Goal: Transaction & Acquisition: Purchase product/service

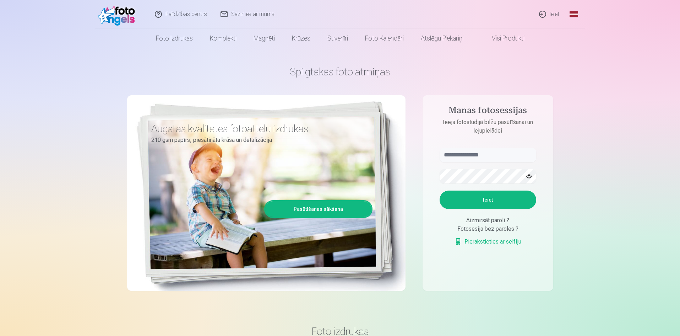
click at [495, 243] on link "Pierakstieties ar selfiju" at bounding box center [488, 241] width 67 height 9
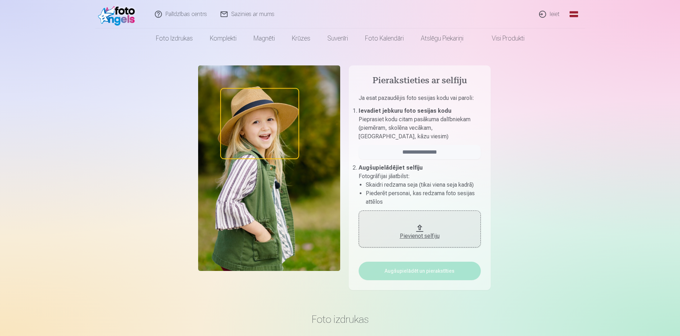
click at [556, 19] on link "Ieiet" at bounding box center [550, 14] width 34 height 28
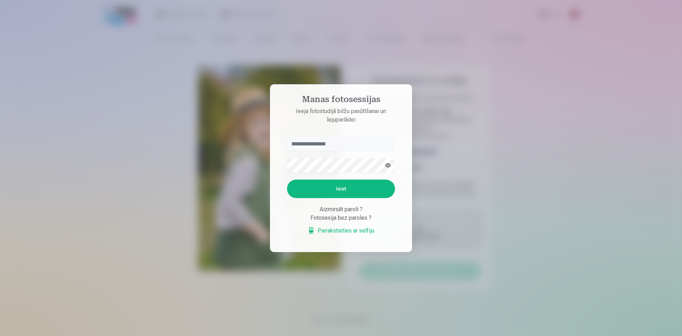
click at [481, 139] on div at bounding box center [341, 168] width 682 height 336
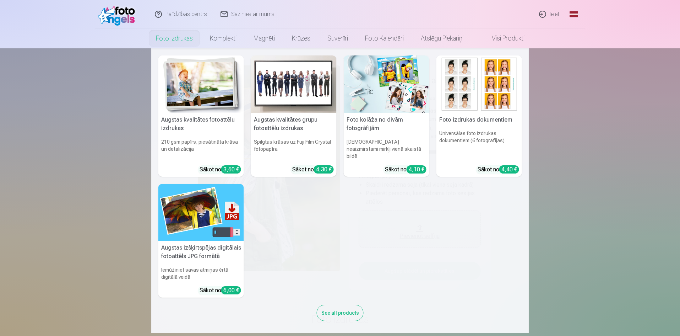
click at [188, 38] on link "Foto izdrukas" at bounding box center [174, 38] width 54 height 20
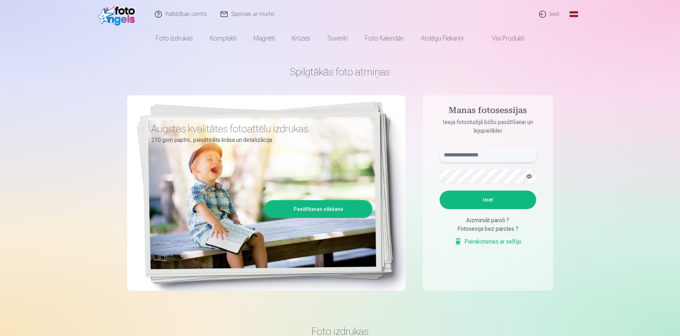
click at [492, 156] on input "text" at bounding box center [488, 155] width 97 height 14
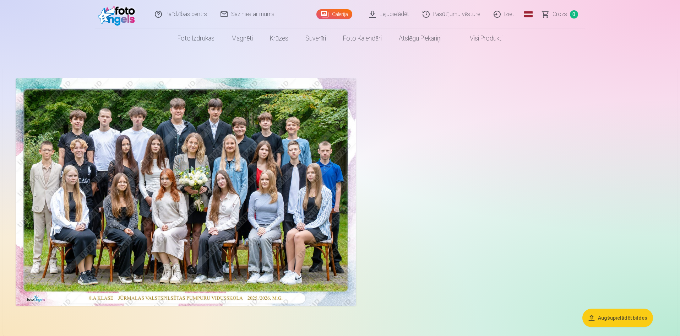
drag, startPoint x: 398, startPoint y: 248, endPoint x: 565, endPoint y: 200, distance: 174.2
click at [565, 200] on div at bounding box center [340, 191] width 655 height 233
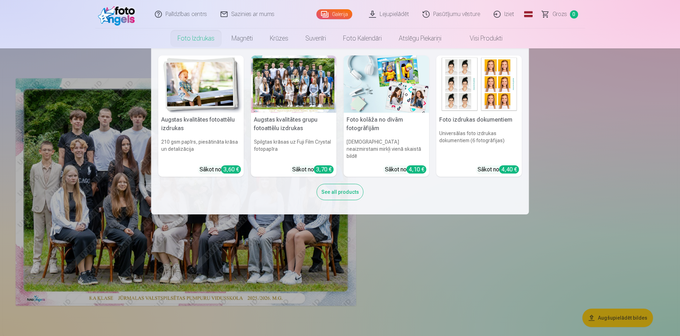
click at [196, 40] on link "Foto izdrukas" at bounding box center [196, 38] width 54 height 20
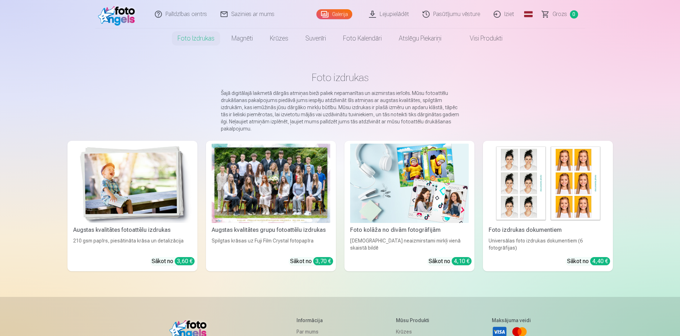
click at [265, 177] on div at bounding box center [271, 183] width 119 height 79
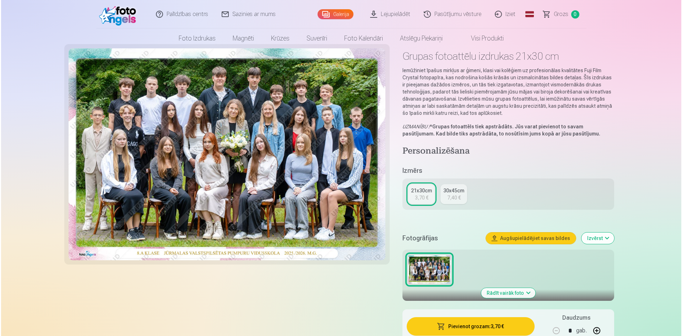
scroll to position [36, 0]
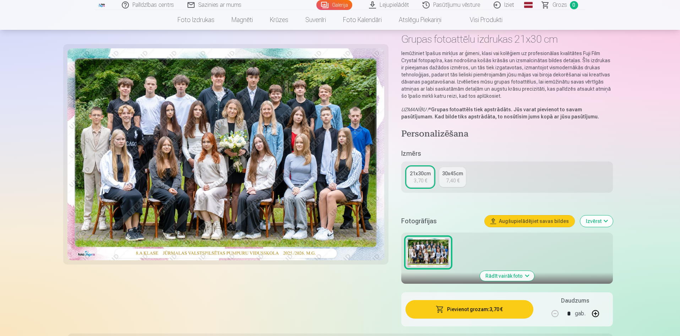
click at [487, 312] on button "Pievienot grozam : 3,70 €" at bounding box center [470, 309] width 128 height 18
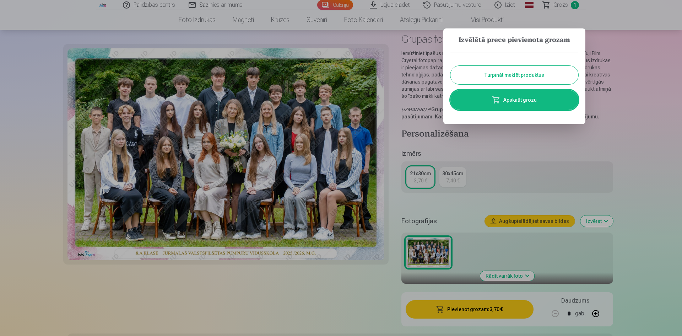
click at [492, 105] on link "Apskatīt grozu" at bounding box center [515, 100] width 128 height 20
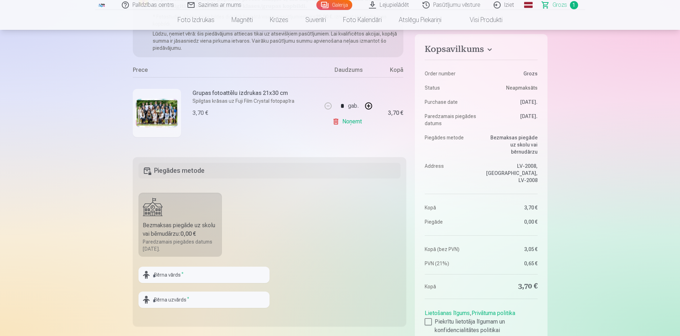
scroll to position [107, 0]
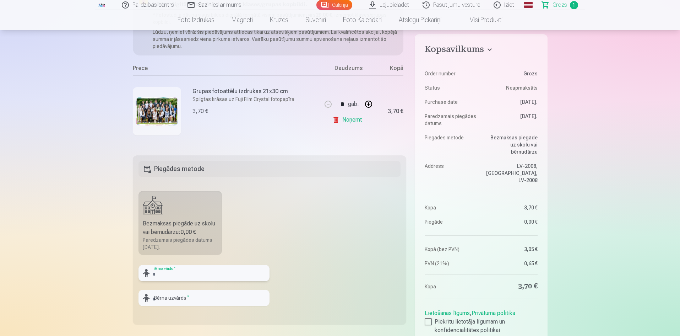
click at [163, 278] on input "text" at bounding box center [204, 273] width 131 height 16
type input "******"
type input "**********"
drag, startPoint x: 184, startPoint y: 277, endPoint x: 125, endPoint y: 276, distance: 58.6
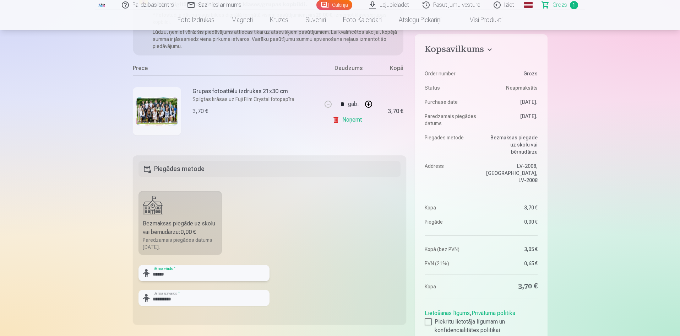
type input "******"
click at [183, 304] on input "**********" at bounding box center [204, 298] width 131 height 16
type input "**********"
click at [318, 265] on fieldset "**********" at bounding box center [270, 239] width 274 height 169
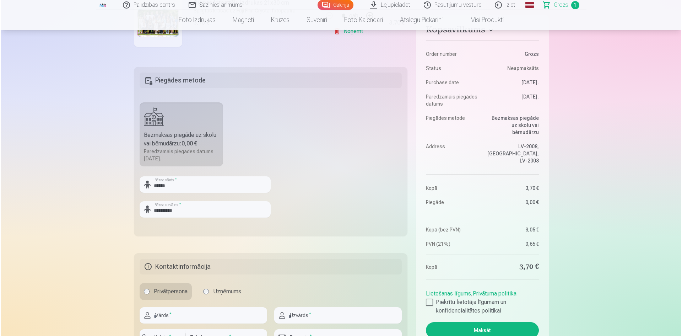
scroll to position [249, 0]
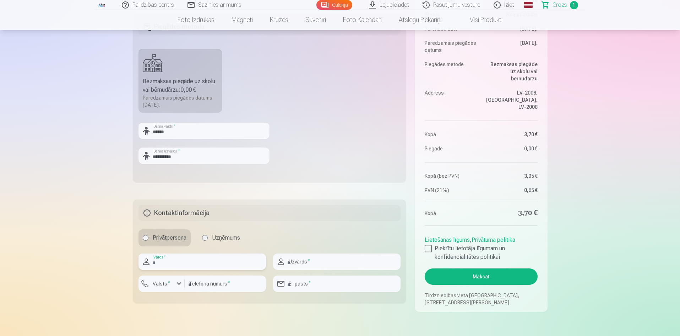
click at [205, 267] on input "text" at bounding box center [203, 261] width 128 height 16
type input "******"
type input "**********"
click at [158, 284] on label "Valsts *" at bounding box center [161, 283] width 23 height 7
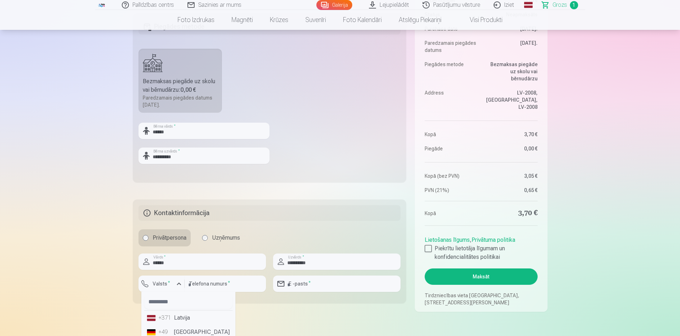
click at [180, 321] on li "+371 Latvija" at bounding box center [188, 318] width 88 height 14
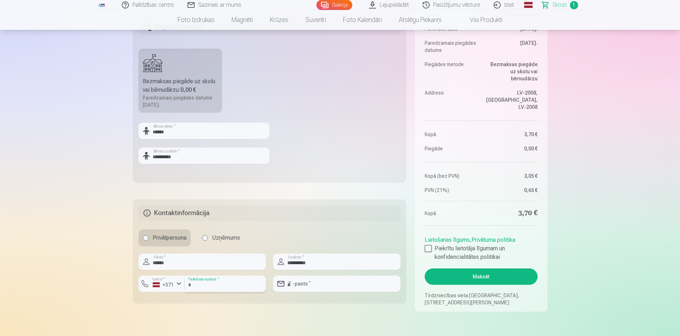
click at [200, 284] on input "number" at bounding box center [225, 283] width 81 height 16
type input "********"
click at [303, 284] on input "email" at bounding box center [337, 283] width 128 height 16
type input "**********"
click at [427, 248] on div at bounding box center [428, 248] width 7 height 7
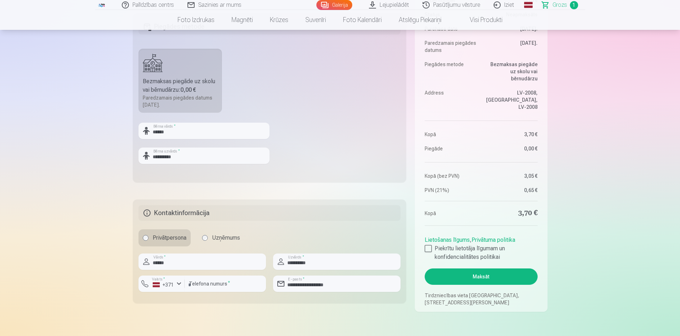
click at [472, 279] on button "Maksāt" at bounding box center [481, 276] width 113 height 16
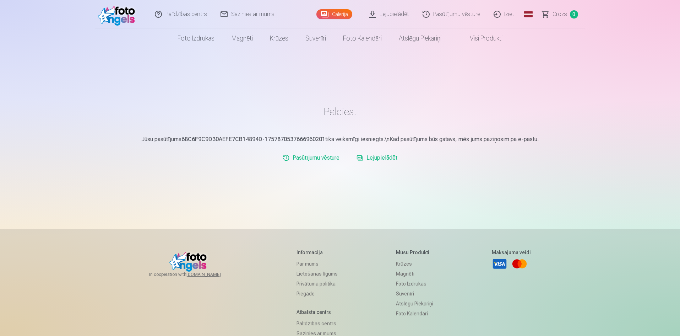
click at [383, 159] on link "Lejupielādēt" at bounding box center [377, 158] width 47 height 14
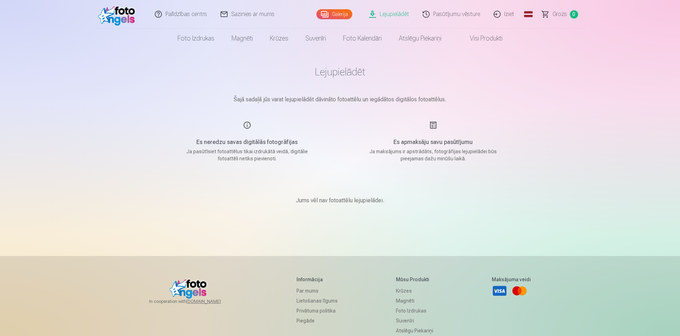
click at [510, 16] on link "Iziet" at bounding box center [505, 14] width 34 height 28
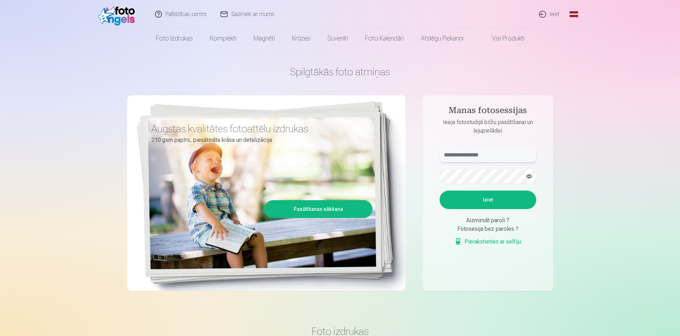
click at [483, 153] on input "text" at bounding box center [488, 155] width 97 height 14
type input "**********"
click at [440, 190] on button "Ieiet" at bounding box center [488, 199] width 97 height 18
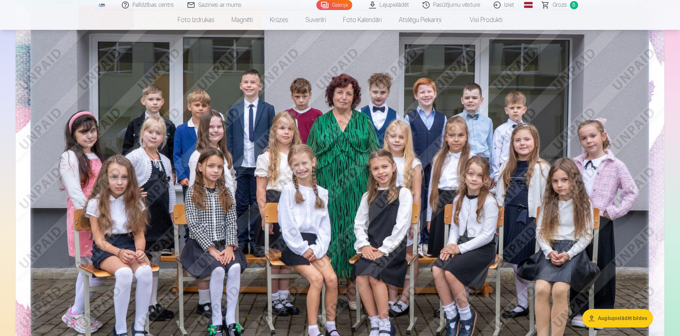
scroll to position [107, 0]
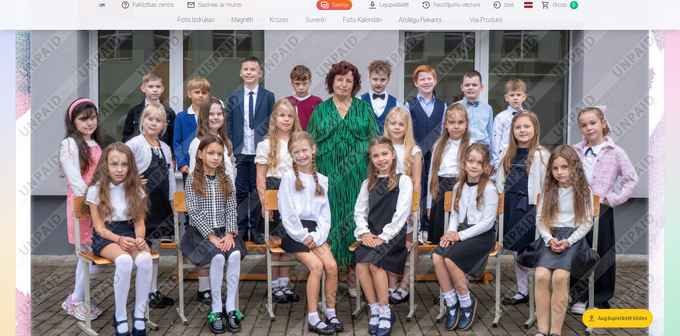
drag, startPoint x: 611, startPoint y: 131, endPoint x: 665, endPoint y: 122, distance: 55.0
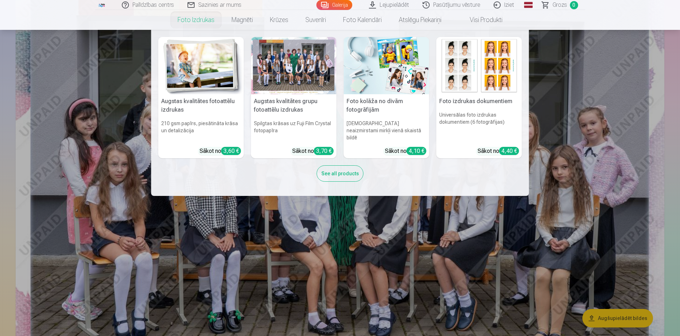
click at [298, 63] on div at bounding box center [294, 65] width 86 height 57
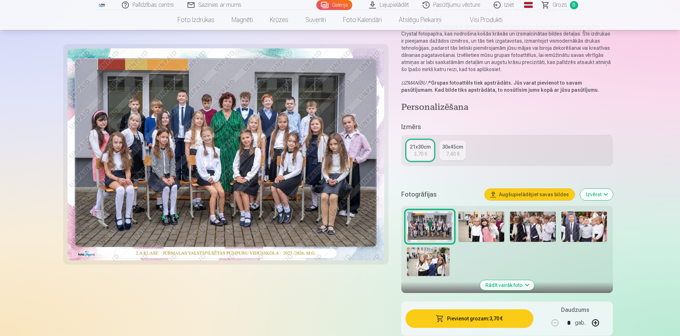
scroll to position [71, 0]
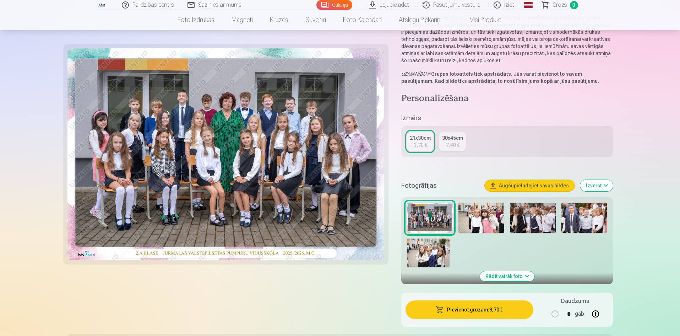
drag, startPoint x: 505, startPoint y: 277, endPoint x: 511, endPoint y: 274, distance: 6.8
click at [507, 277] on button "Rādīt vairāk foto" at bounding box center [507, 276] width 54 height 10
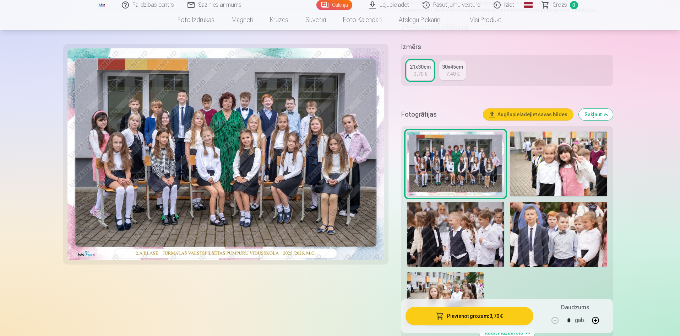
scroll to position [178, 0]
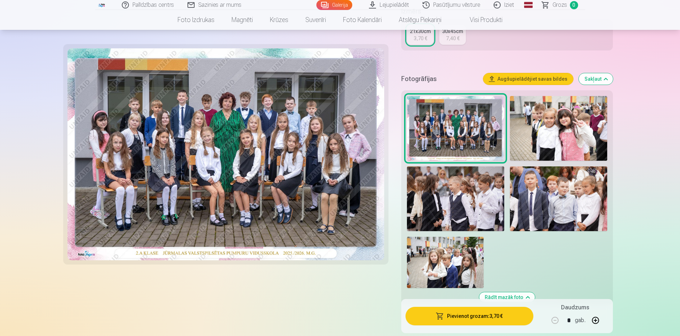
click at [578, 125] on img at bounding box center [558, 128] width 97 height 65
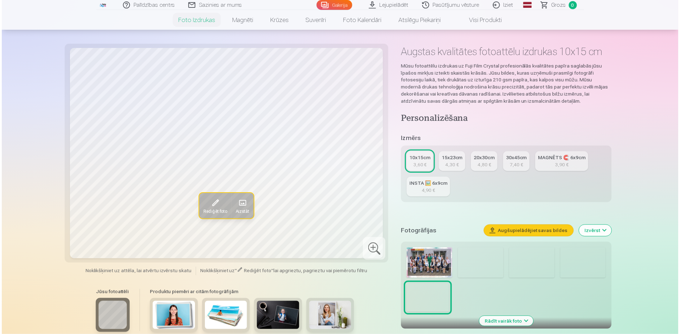
scroll to position [36, 0]
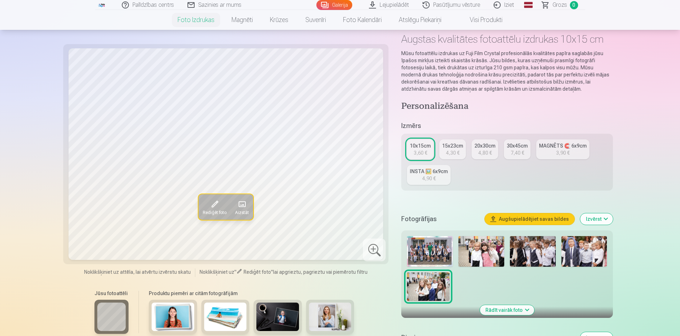
click at [473, 254] on img at bounding box center [482, 251] width 46 height 31
click at [541, 248] on img at bounding box center [533, 251] width 46 height 31
click at [580, 258] on img at bounding box center [585, 251] width 46 height 31
click at [425, 248] on img at bounding box center [430, 251] width 46 height 31
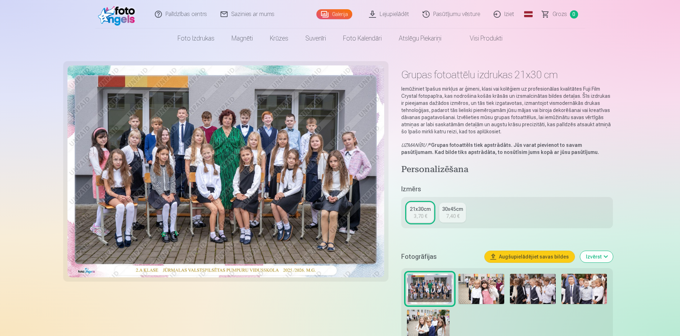
click at [580, 297] on img at bounding box center [585, 289] width 46 height 31
click at [579, 297] on img at bounding box center [585, 289] width 46 height 31
click at [587, 287] on img at bounding box center [585, 289] width 46 height 31
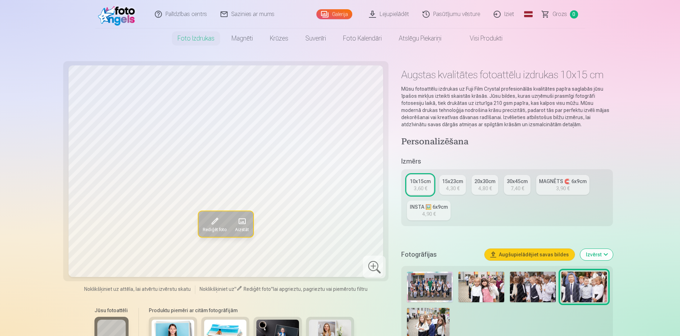
click at [477, 279] on img at bounding box center [482, 286] width 46 height 31
click at [213, 224] on span at bounding box center [214, 220] width 11 height 11
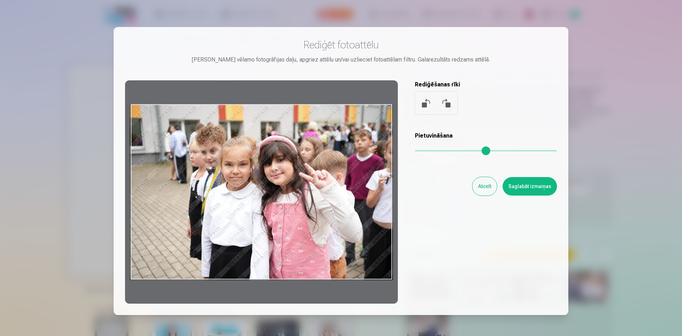
drag, startPoint x: 380, startPoint y: 119, endPoint x: 381, endPoint y: 127, distance: 7.9
click at [381, 127] on div at bounding box center [261, 191] width 273 height 223
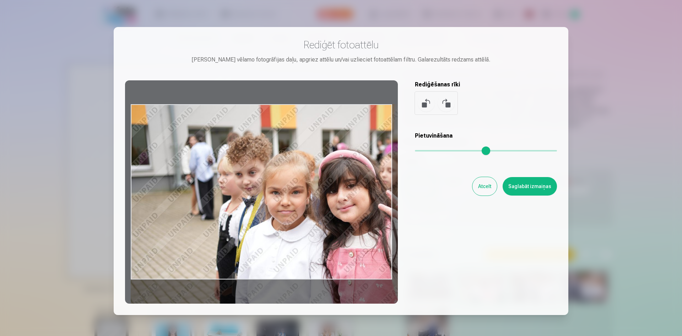
drag, startPoint x: 418, startPoint y: 151, endPoint x: 444, endPoint y: 140, distance: 28.2
click at [446, 150] on input "range" at bounding box center [486, 150] width 142 height 1
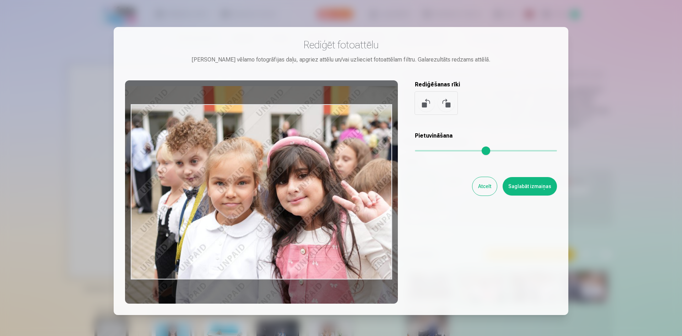
drag, startPoint x: 323, startPoint y: 203, endPoint x: 253, endPoint y: 185, distance: 72.3
click at [253, 185] on div at bounding box center [261, 191] width 273 height 223
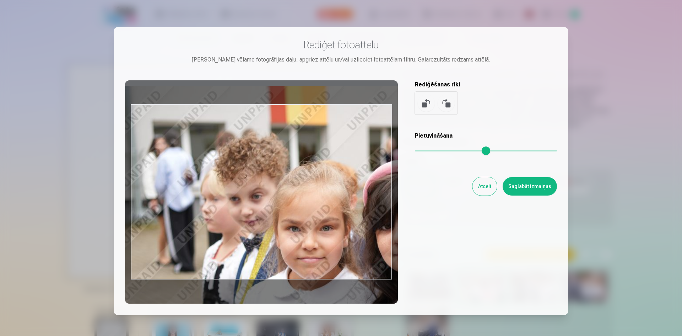
drag, startPoint x: 445, startPoint y: 149, endPoint x: 453, endPoint y: 161, distance: 14.2
click at [483, 150] on input "range" at bounding box center [486, 150] width 142 height 1
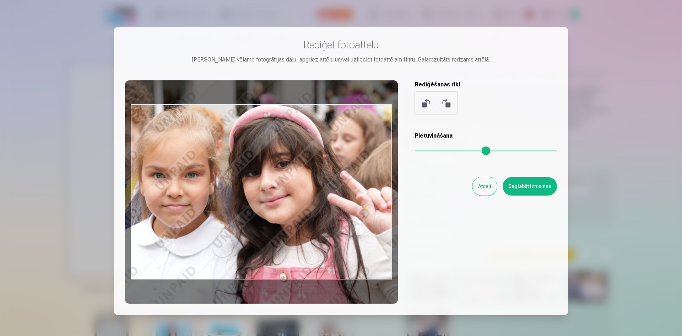
drag, startPoint x: 271, startPoint y: 228, endPoint x: 129, endPoint y: 171, distance: 152.8
click at [129, 171] on div at bounding box center [261, 191] width 273 height 223
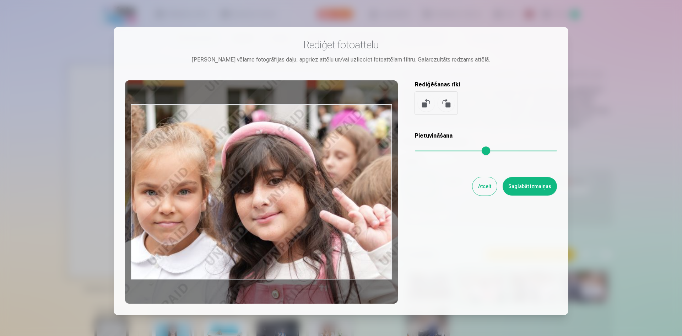
drag, startPoint x: 351, startPoint y: 149, endPoint x: 344, endPoint y: 162, distance: 15.7
click at [344, 162] on div at bounding box center [261, 191] width 273 height 223
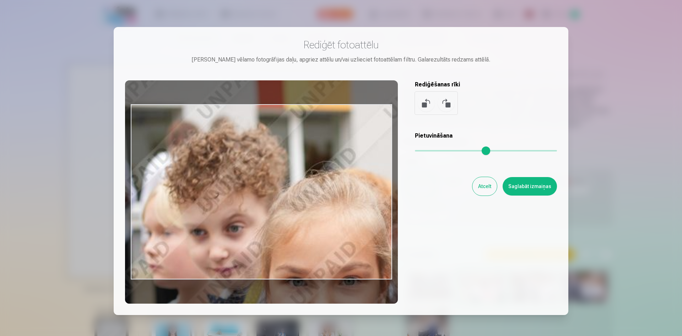
drag, startPoint x: 483, startPoint y: 148, endPoint x: 572, endPoint y: 140, distance: 89.1
type input "*"
click at [557, 150] on input "range" at bounding box center [486, 150] width 142 height 1
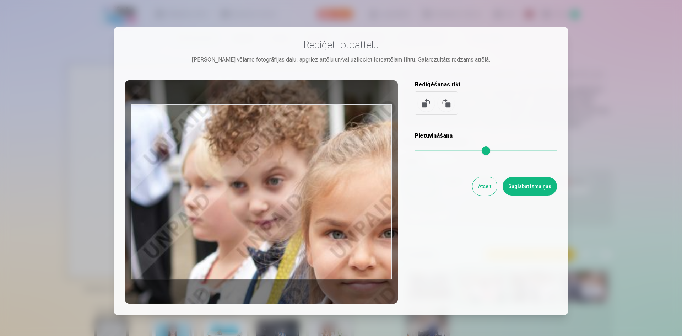
drag, startPoint x: 309, startPoint y: 241, endPoint x: 352, endPoint y: 195, distance: 62.6
click at [352, 195] on div at bounding box center [261, 191] width 273 height 223
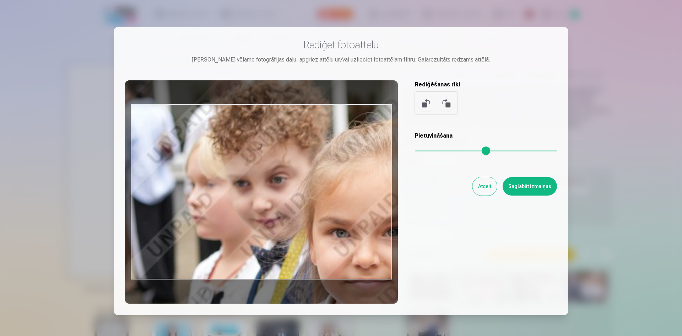
click at [484, 190] on button "Atcelt" at bounding box center [485, 186] width 25 height 18
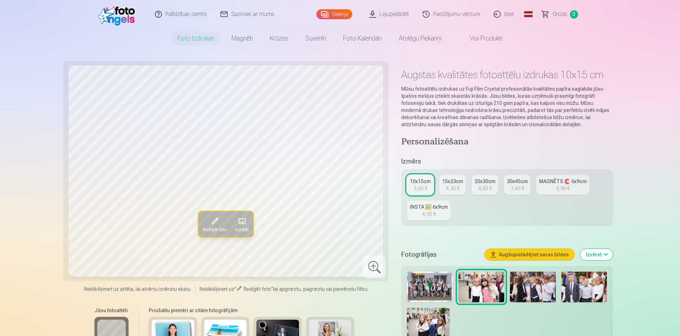
click at [420, 298] on img at bounding box center [430, 286] width 46 height 31
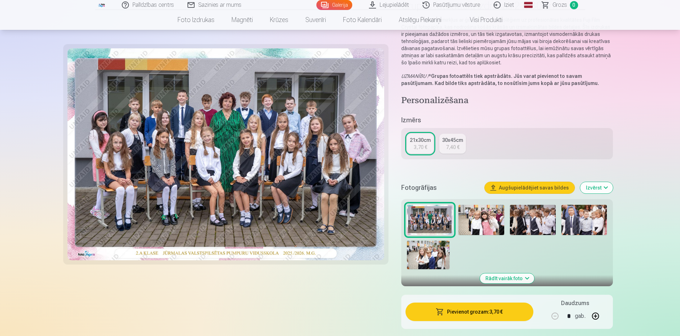
scroll to position [107, 0]
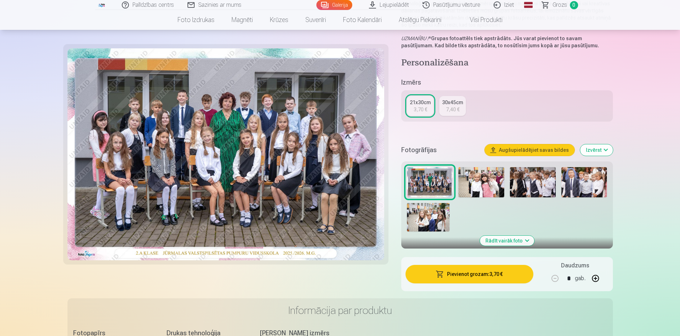
click at [497, 276] on button "Pievienot grozam : 3,70 €" at bounding box center [470, 274] width 128 height 18
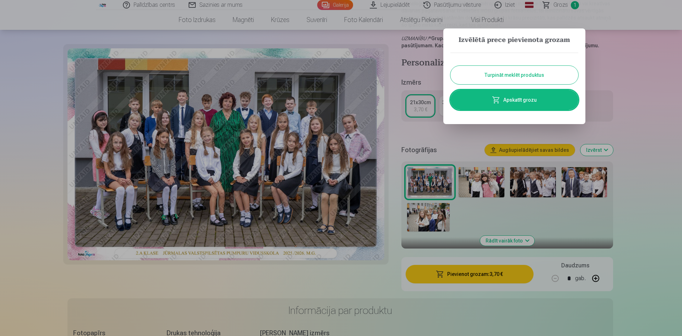
click at [517, 79] on button "Turpināt meklēt produktus" at bounding box center [515, 75] width 128 height 18
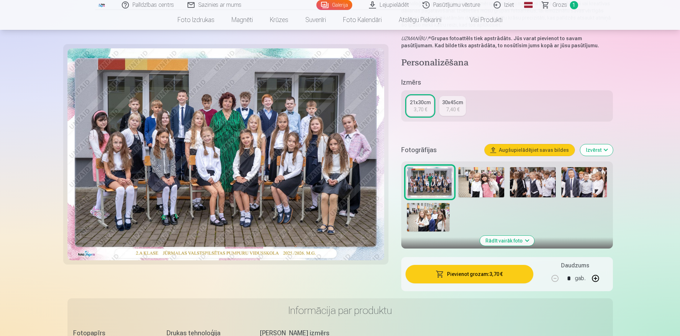
click at [480, 186] on img at bounding box center [482, 182] width 46 height 31
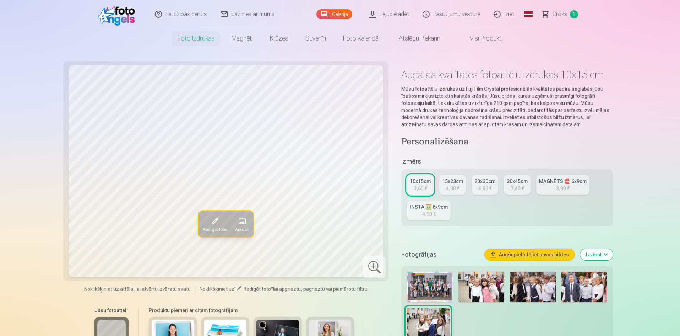
click at [374, 265] on div at bounding box center [374, 266] width 23 height 23
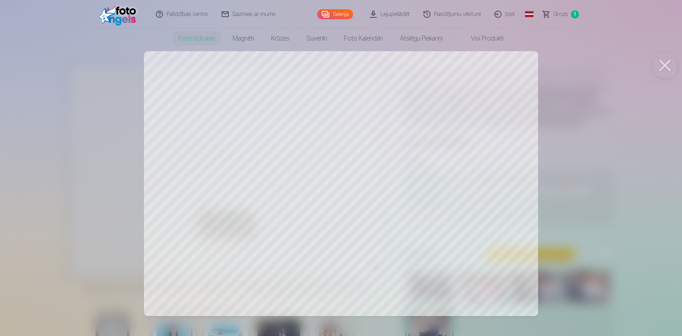
click at [341, 171] on div at bounding box center [341, 168] width 682 height 336
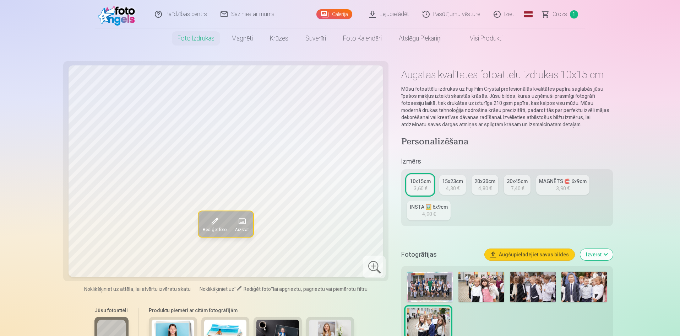
click at [370, 267] on div at bounding box center [374, 266] width 23 height 23
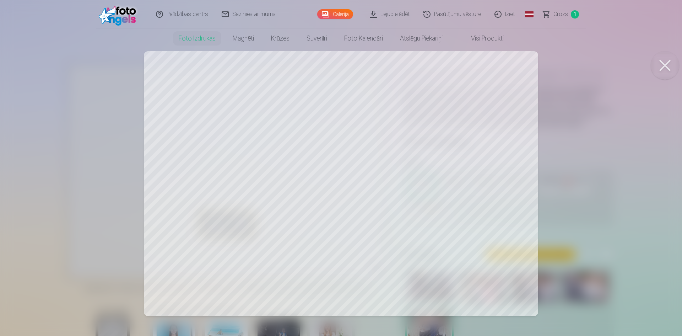
click at [345, 187] on div at bounding box center [341, 168] width 682 height 336
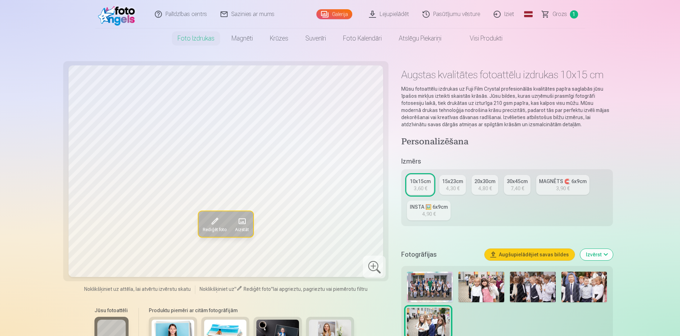
click at [203, 228] on span "Rediģēt foto" at bounding box center [215, 230] width 24 height 6
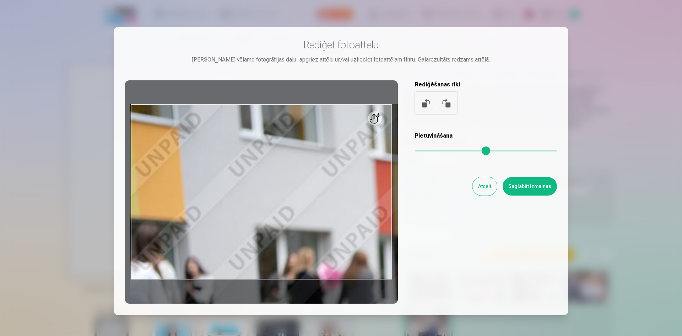
drag, startPoint x: 416, startPoint y: 152, endPoint x: 584, endPoint y: 121, distance: 170.9
type input "*"
click at [557, 150] on input "range" at bounding box center [486, 150] width 142 height 1
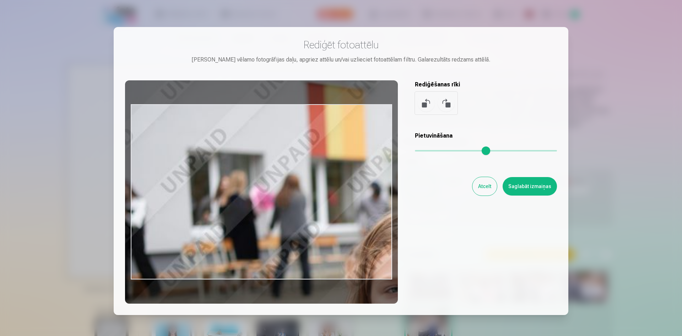
drag, startPoint x: 291, startPoint y: 202, endPoint x: 199, endPoint y: 113, distance: 128.7
click at [199, 113] on div at bounding box center [261, 191] width 273 height 223
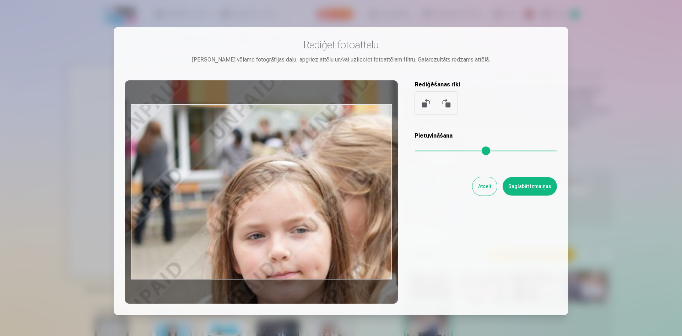
drag, startPoint x: 330, startPoint y: 160, endPoint x: 200, endPoint y: 113, distance: 137.8
click at [186, 111] on div at bounding box center [261, 191] width 273 height 223
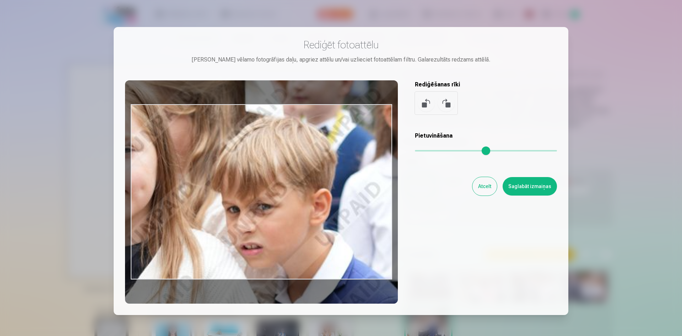
drag, startPoint x: 295, startPoint y: 167, endPoint x: 181, endPoint y: 96, distance: 135.2
click at [169, 94] on div at bounding box center [261, 191] width 273 height 223
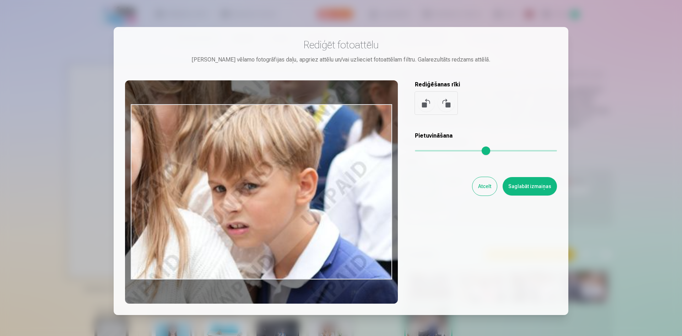
drag, startPoint x: 214, startPoint y: 158, endPoint x: 203, endPoint y: 140, distance: 21.3
click at [203, 140] on div at bounding box center [261, 191] width 273 height 223
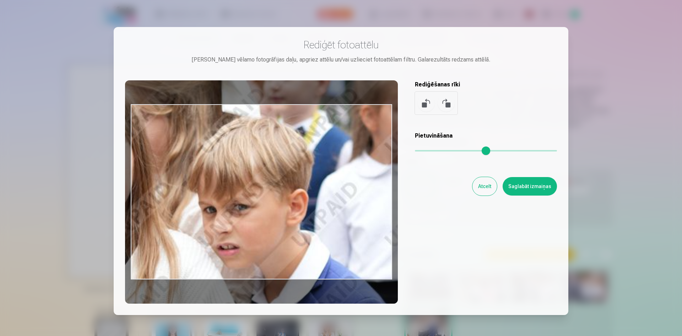
drag, startPoint x: 257, startPoint y: 195, endPoint x: 245, endPoint y: 211, distance: 19.5
click at [245, 211] on div at bounding box center [261, 191] width 273 height 223
click at [485, 190] on button "Atcelt" at bounding box center [485, 186] width 25 height 18
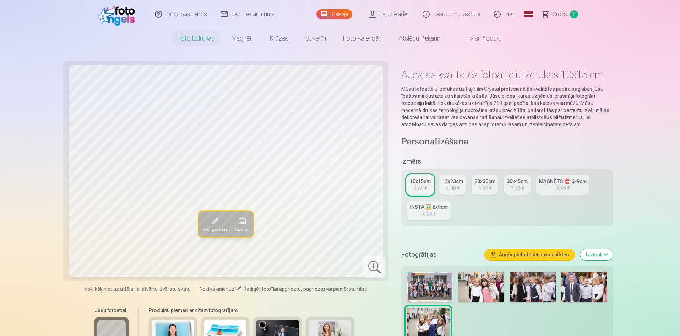
click at [442, 201] on link "INSTA 🖼️ 6x9cm 4,90 €" at bounding box center [429, 210] width 44 height 20
click at [522, 291] on img at bounding box center [533, 286] width 46 height 31
click at [419, 330] on img at bounding box center [428, 322] width 43 height 28
click at [209, 222] on span at bounding box center [214, 220] width 11 height 11
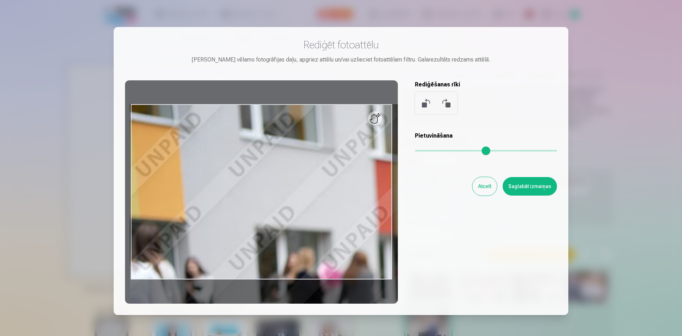
drag, startPoint x: 420, startPoint y: 149, endPoint x: 621, endPoint y: 129, distance: 201.4
type input "*"
click at [557, 150] on input "range" at bounding box center [486, 150] width 142 height 1
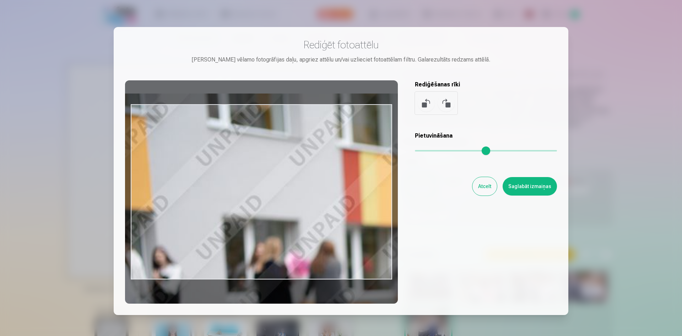
drag, startPoint x: 290, startPoint y: 228, endPoint x: 134, endPoint y: 139, distance: 179.7
click at [134, 138] on div at bounding box center [261, 191] width 273 height 223
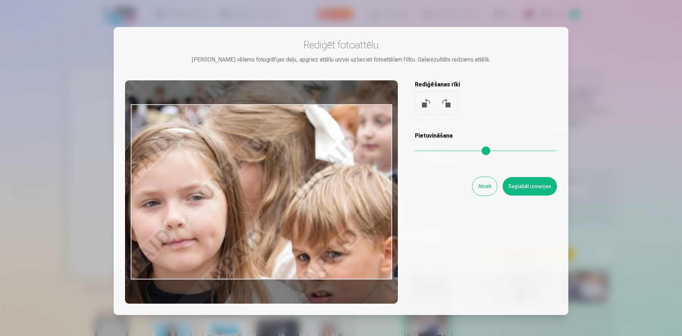
drag, startPoint x: 279, startPoint y: 213, endPoint x: 133, endPoint y: 149, distance: 159.6
click at [128, 145] on div at bounding box center [261, 191] width 273 height 223
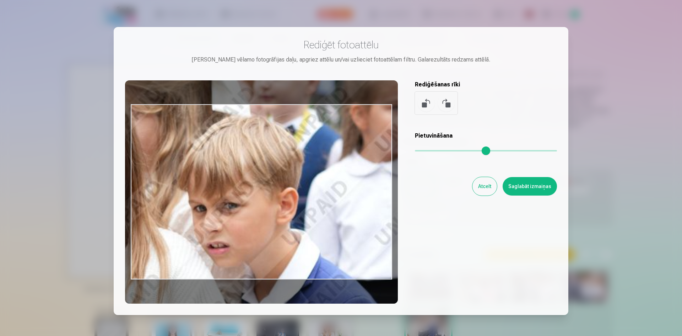
drag, startPoint x: 321, startPoint y: 216, endPoint x: 214, endPoint y: 160, distance: 121.3
click at [214, 160] on div at bounding box center [261, 191] width 273 height 223
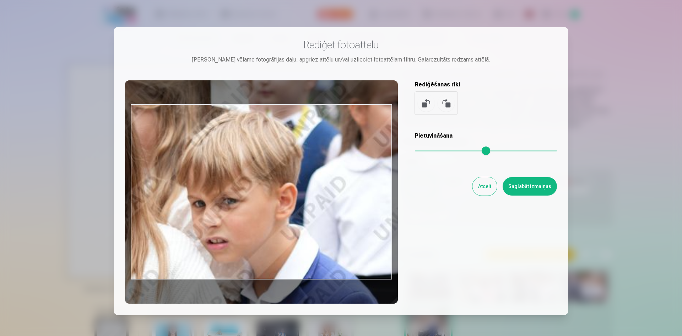
drag, startPoint x: 269, startPoint y: 222, endPoint x: 267, endPoint y: 217, distance: 4.9
click at [267, 217] on div at bounding box center [261, 191] width 273 height 223
click at [484, 185] on button "Atcelt" at bounding box center [485, 186] width 25 height 18
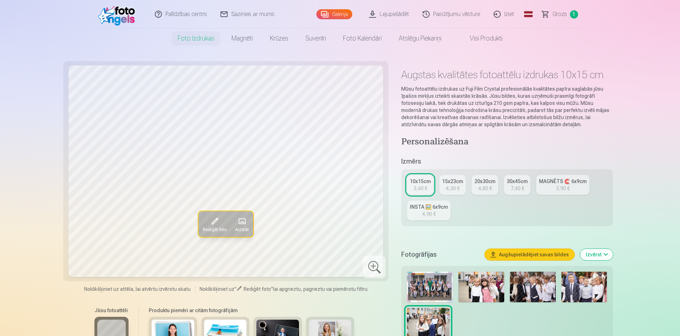
click at [247, 221] on span at bounding box center [241, 220] width 11 height 11
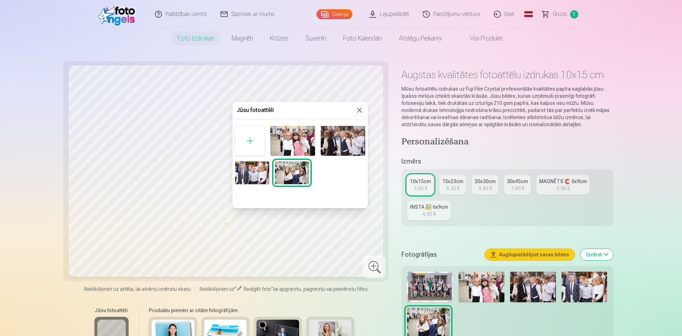
click at [363, 107] on button at bounding box center [359, 110] width 9 height 9
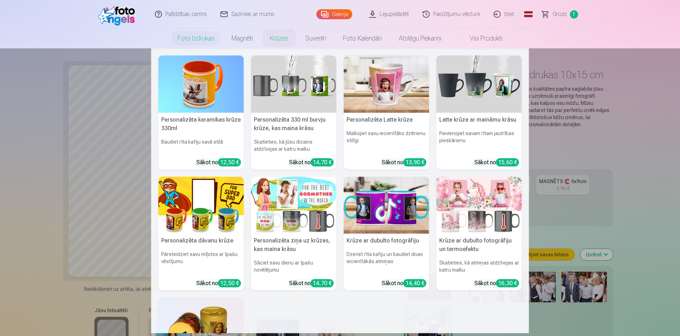
click at [280, 39] on link "Krūzes" at bounding box center [280, 38] width 36 height 20
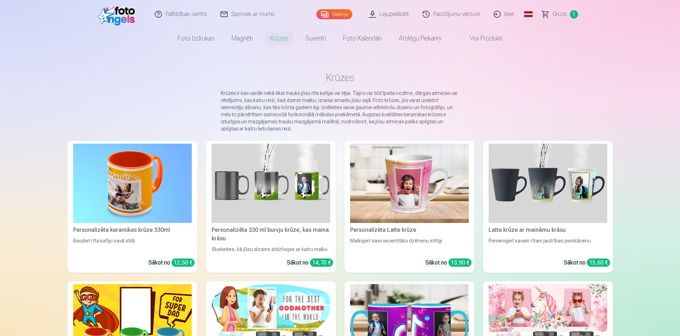
click at [178, 162] on img at bounding box center [132, 183] width 119 height 79
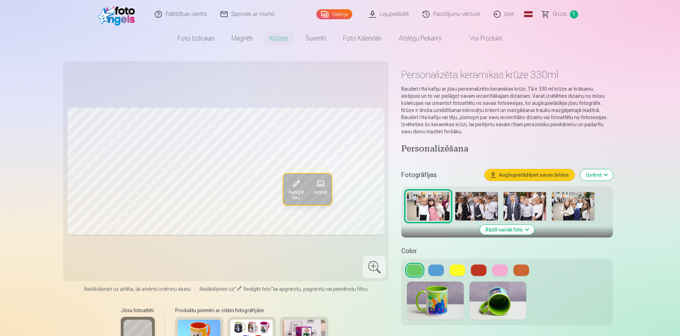
click at [567, 198] on img at bounding box center [573, 206] width 43 height 28
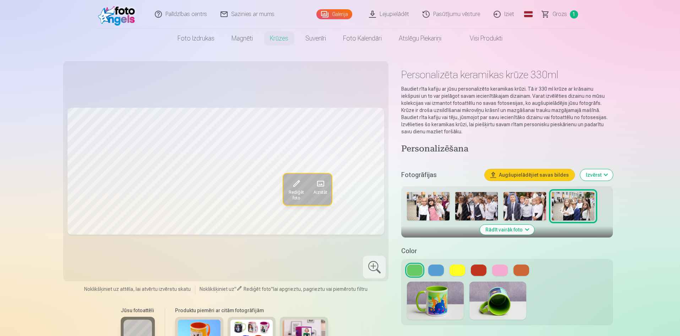
click at [297, 192] on span "Rediģēt foto" at bounding box center [295, 194] width 17 height 11
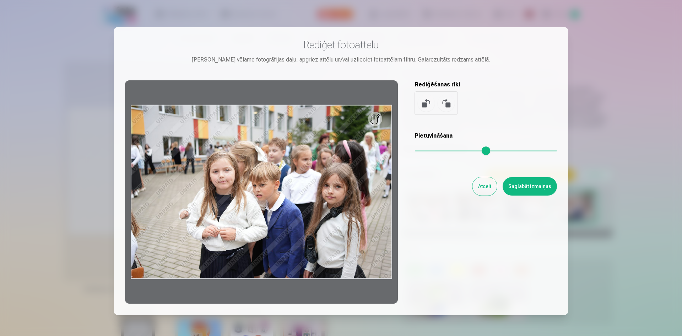
drag, startPoint x: 416, startPoint y: 156, endPoint x: 435, endPoint y: 152, distance: 19.9
click at [451, 150] on div "Pietuvināšana" at bounding box center [486, 145] width 142 height 28
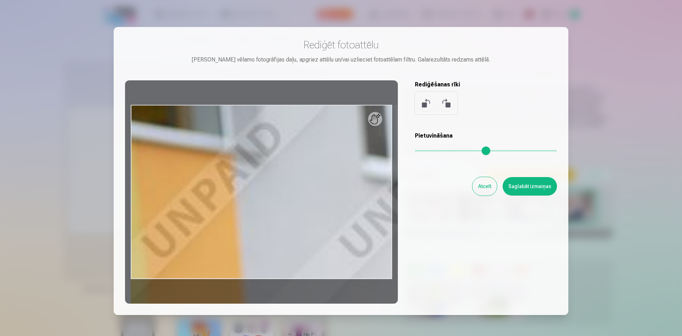
drag, startPoint x: 419, startPoint y: 152, endPoint x: 612, endPoint y: 134, distance: 194.5
click at [557, 150] on input "range" at bounding box center [486, 150] width 142 height 1
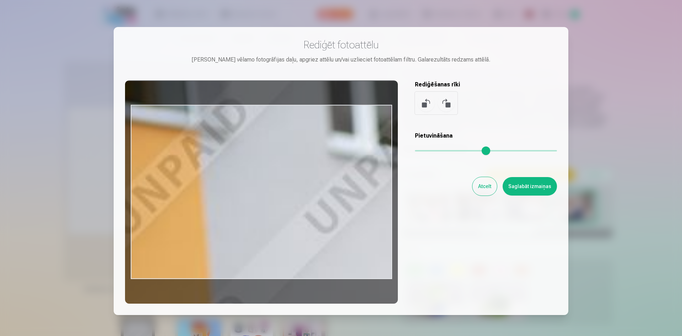
drag, startPoint x: 289, startPoint y: 182, endPoint x: 236, endPoint y: 104, distance: 94.3
click at [233, 101] on div at bounding box center [261, 191] width 273 height 223
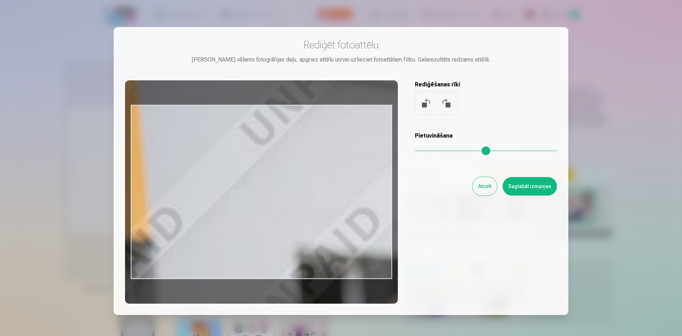
drag, startPoint x: 327, startPoint y: 204, endPoint x: 206, endPoint y: 113, distance: 150.8
click at [206, 113] on div at bounding box center [261, 191] width 273 height 223
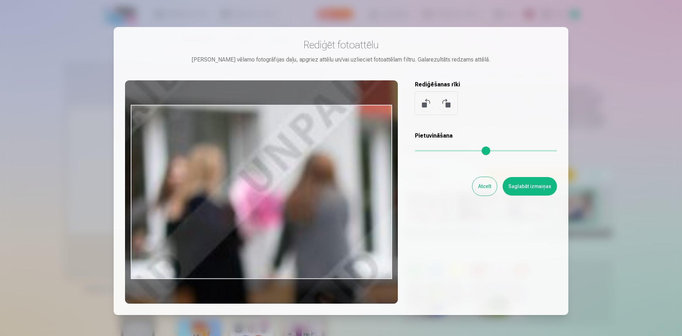
drag, startPoint x: 297, startPoint y: 191, endPoint x: 239, endPoint y: 144, distance: 75.0
click at [199, 114] on div at bounding box center [261, 191] width 273 height 223
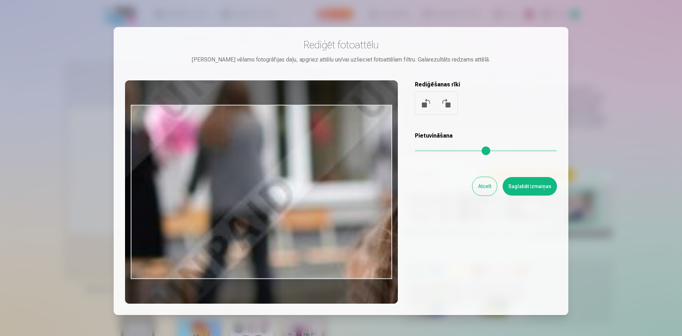
drag, startPoint x: 299, startPoint y: 212, endPoint x: 200, endPoint y: 129, distance: 129.2
click at [199, 128] on div at bounding box center [261, 191] width 273 height 223
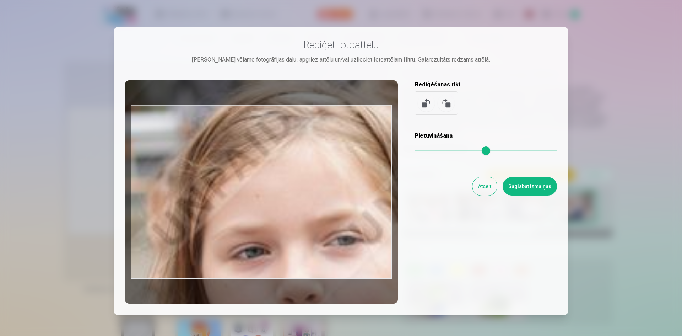
drag, startPoint x: 302, startPoint y: 189, endPoint x: 188, endPoint y: 149, distance: 121.6
click at [146, 147] on div at bounding box center [261, 191] width 273 height 223
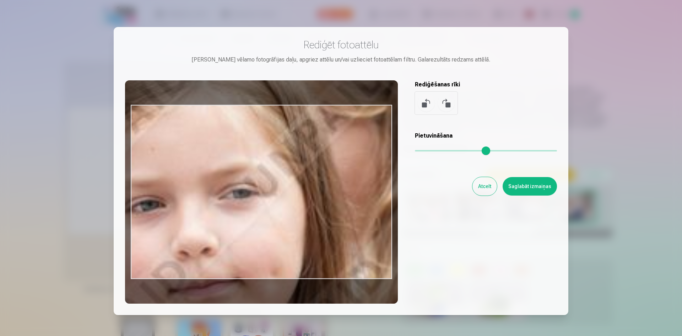
drag, startPoint x: 306, startPoint y: 183, endPoint x: 179, endPoint y: 134, distance: 136.2
click at [179, 134] on div at bounding box center [261, 191] width 273 height 223
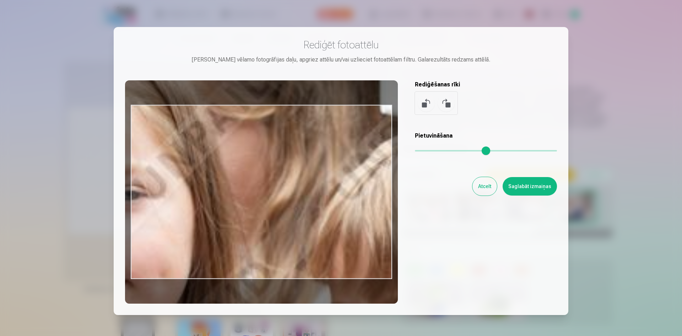
drag, startPoint x: 294, startPoint y: 197, endPoint x: 128, endPoint y: 221, distance: 167.3
click at [126, 222] on div at bounding box center [261, 191] width 273 height 223
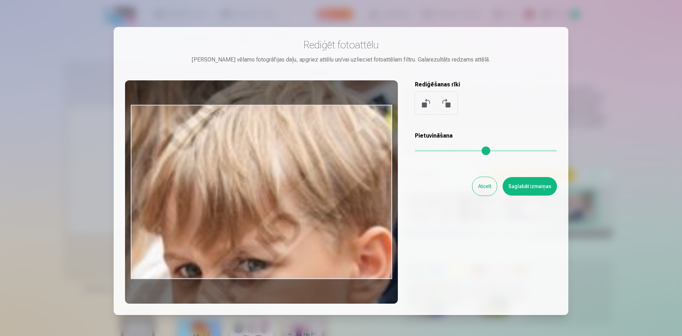
drag, startPoint x: 252, startPoint y: 198, endPoint x: 198, endPoint y: 147, distance: 74.4
click at [185, 135] on div at bounding box center [261, 191] width 273 height 223
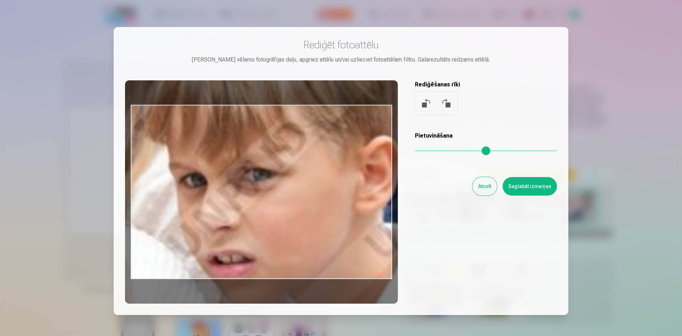
drag, startPoint x: 283, startPoint y: 196, endPoint x: 425, endPoint y: 119, distance: 161.2
click at [286, 102] on div at bounding box center [261, 191] width 273 height 223
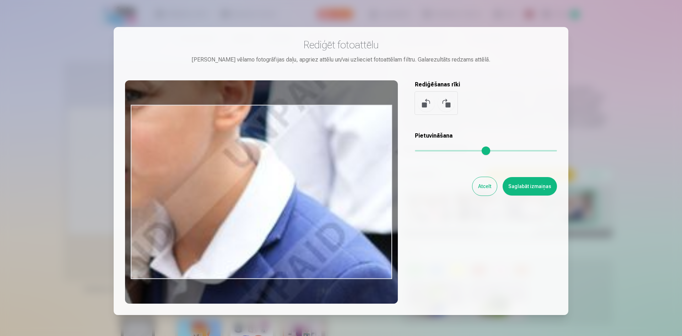
drag, startPoint x: 548, startPoint y: 152, endPoint x: 339, endPoint y: 181, distance: 210.5
click at [533, 151] on input "range" at bounding box center [486, 150] width 142 height 1
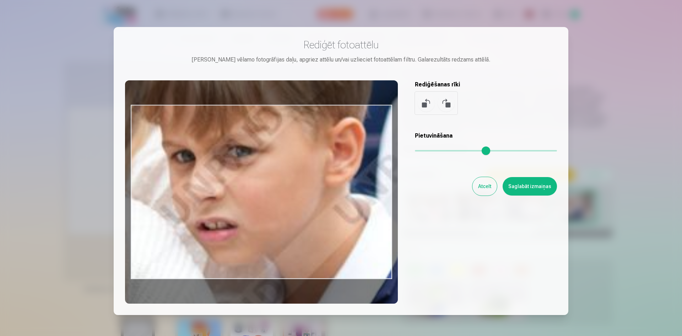
drag, startPoint x: 279, startPoint y: 185, endPoint x: 364, endPoint y: 241, distance: 101.6
click at [389, 249] on div at bounding box center [261, 191] width 273 height 223
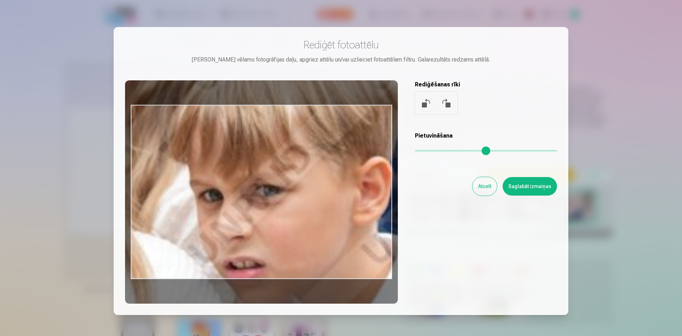
drag, startPoint x: 295, startPoint y: 205, endPoint x: 321, endPoint y: 231, distance: 37.2
click at [321, 231] on div at bounding box center [261, 191] width 273 height 223
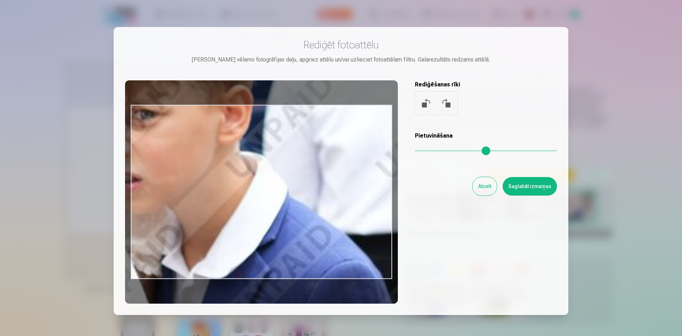
drag, startPoint x: 530, startPoint y: 149, endPoint x: 516, endPoint y: 149, distance: 14.6
click at [516, 150] on input "range" at bounding box center [486, 150] width 142 height 1
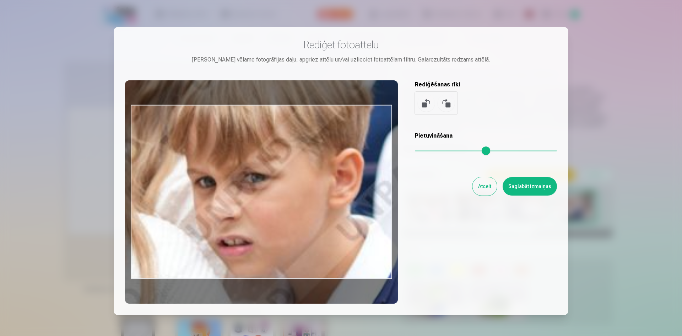
type input "****"
drag, startPoint x: 267, startPoint y: 184, endPoint x: 378, endPoint y: 246, distance: 127.3
click at [378, 246] on div at bounding box center [261, 191] width 273 height 223
click at [532, 186] on button "Saglabāt izmaiņas" at bounding box center [530, 186] width 54 height 18
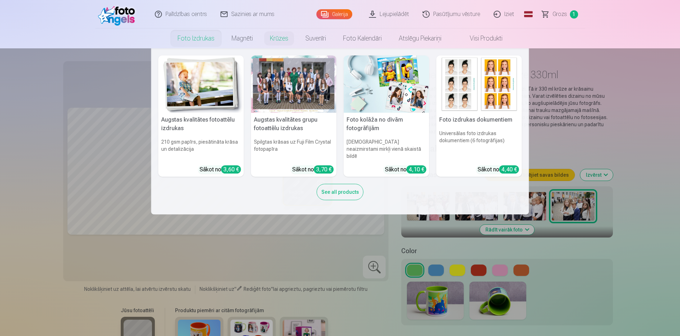
click at [273, 74] on div at bounding box center [294, 83] width 86 height 57
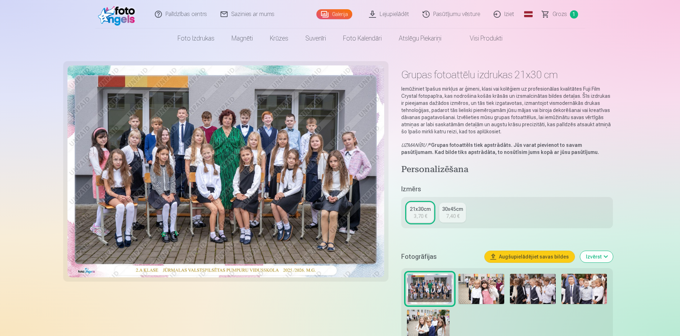
click at [478, 291] on img at bounding box center [482, 289] width 46 height 31
click at [482, 286] on img at bounding box center [482, 289] width 46 height 31
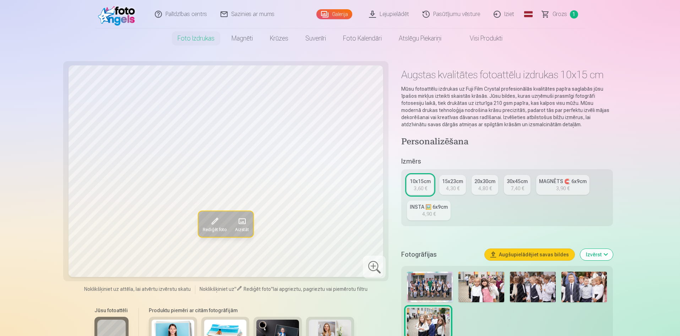
click at [487, 285] on img at bounding box center [482, 286] width 46 height 31
click at [417, 319] on img at bounding box center [428, 322] width 43 height 28
drag, startPoint x: 474, startPoint y: 280, endPoint x: 474, endPoint y: 277, distance: 3.6
click at [473, 280] on img at bounding box center [482, 286] width 46 height 31
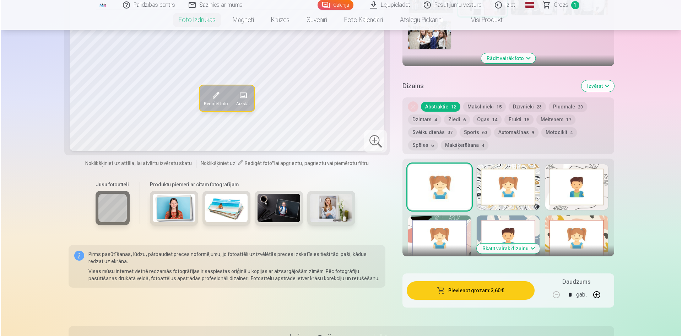
scroll to position [355, 0]
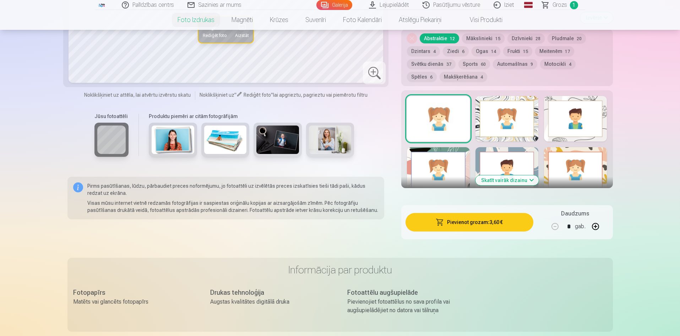
click at [457, 223] on button "Pievienot grozam : 3,60 €" at bounding box center [470, 222] width 128 height 18
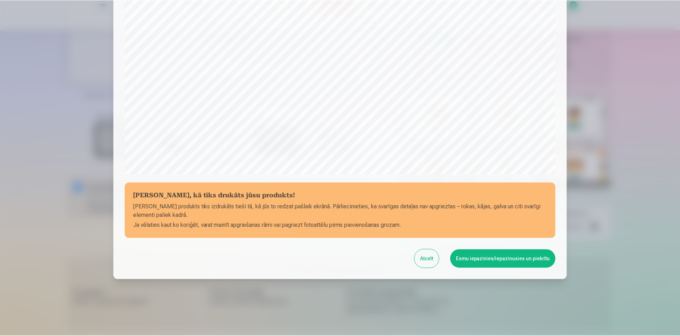
scroll to position [176, 0]
click at [513, 256] on button "Esmu iepazinies/iepazinusies un piekrītu" at bounding box center [505, 258] width 106 height 18
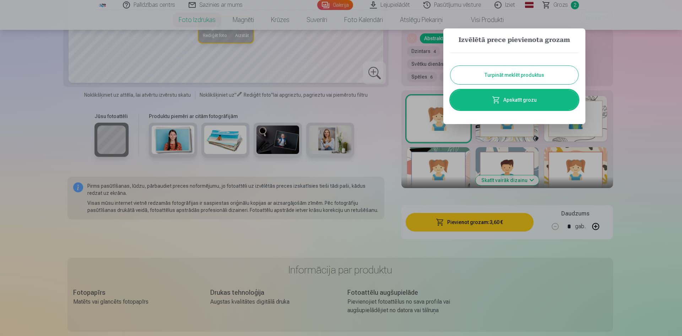
click at [551, 95] on link "Apskatīt grozu" at bounding box center [515, 100] width 128 height 20
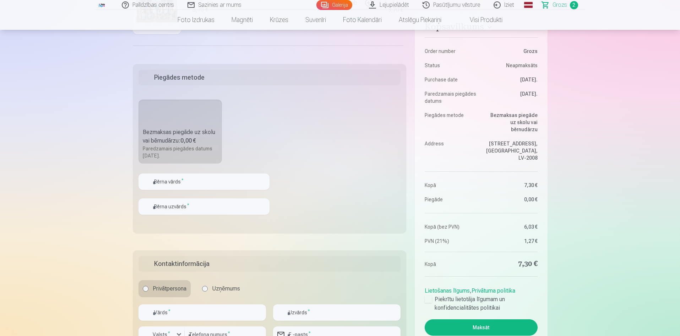
scroll to position [213, 0]
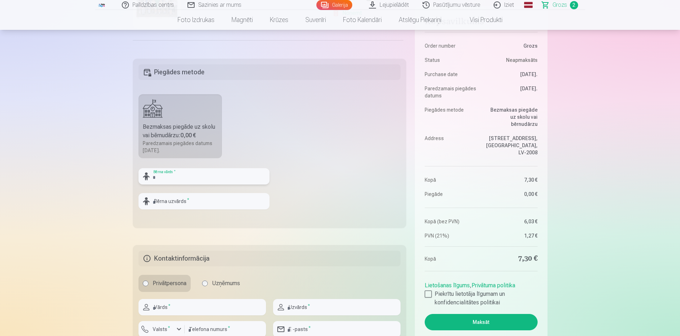
click at [190, 173] on input "text" at bounding box center [204, 176] width 131 height 16
type input "******"
type input "**********"
drag, startPoint x: 192, startPoint y: 177, endPoint x: 62, endPoint y: 186, distance: 130.0
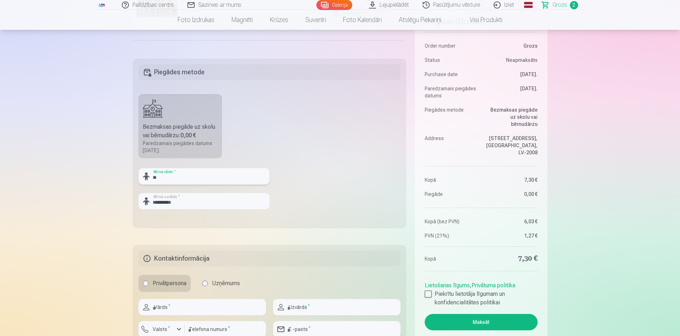
type input "*"
type input "****"
click at [305, 206] on fieldset "**********" at bounding box center [270, 143] width 274 height 169
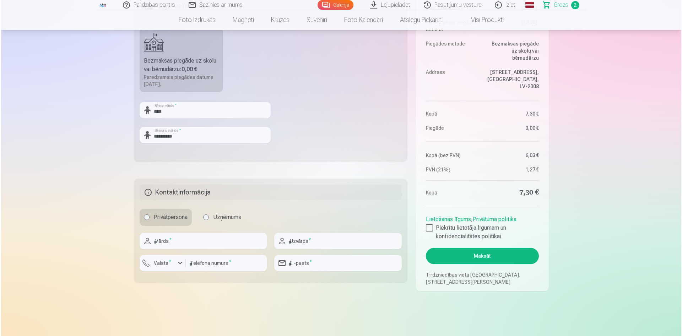
scroll to position [284, 0]
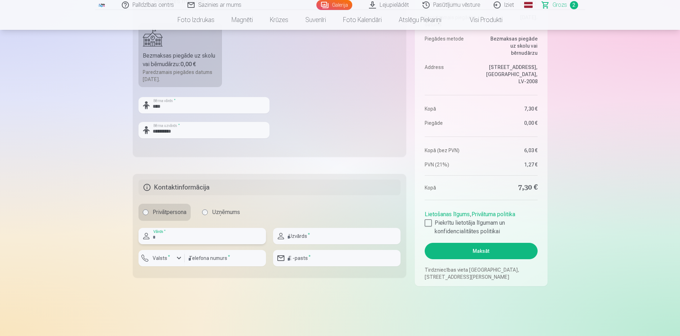
click at [203, 237] on input "text" at bounding box center [203, 236] width 128 height 16
type input "******"
type input "**********"
click at [156, 263] on button "Valsts *" at bounding box center [162, 258] width 46 height 16
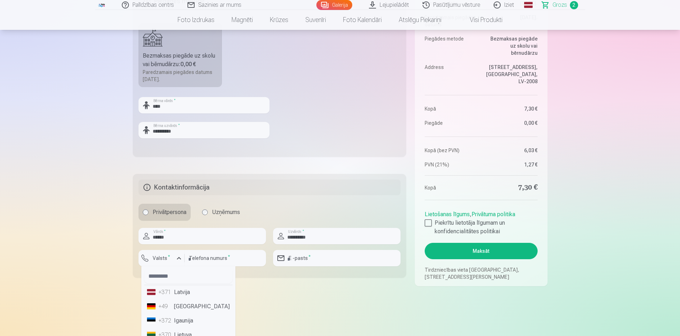
click at [181, 291] on li "+371 Latvija" at bounding box center [188, 292] width 88 height 14
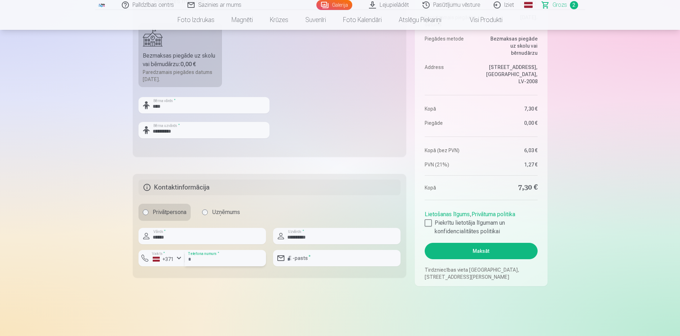
click at [206, 260] on input "number" at bounding box center [225, 258] width 81 height 16
type input "********"
click at [306, 257] on input "email" at bounding box center [337, 258] width 128 height 16
type input "**********"
click at [426, 221] on div at bounding box center [428, 222] width 7 height 7
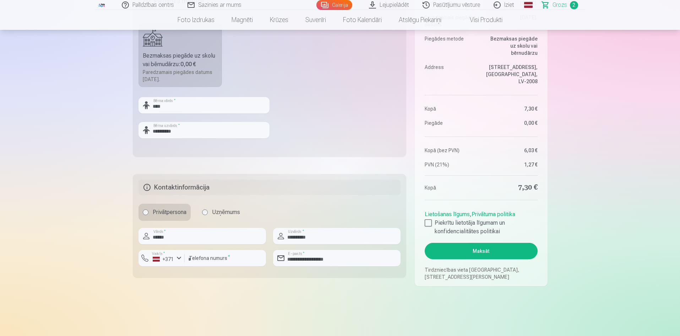
click at [495, 250] on button "Maksāt" at bounding box center [481, 251] width 113 height 16
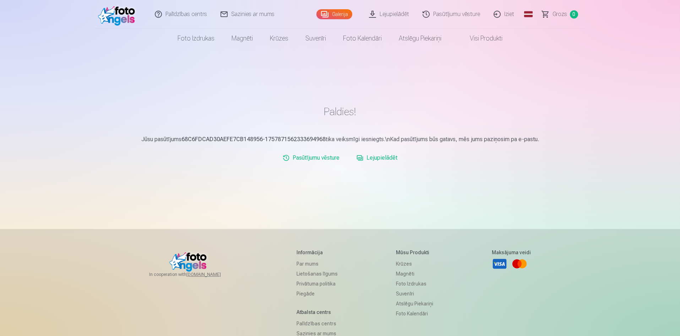
click at [392, 158] on link "Lejupielādēt" at bounding box center [377, 158] width 47 height 14
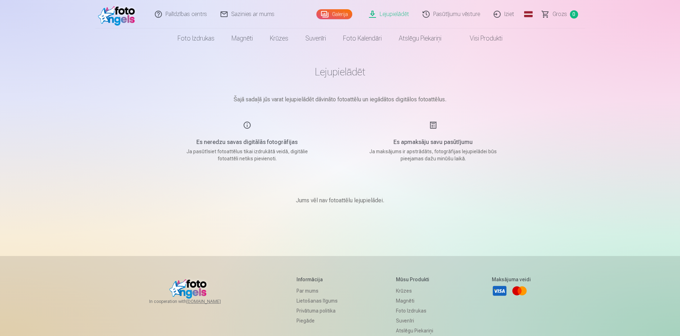
click at [509, 12] on link "Iziet" at bounding box center [505, 14] width 34 height 28
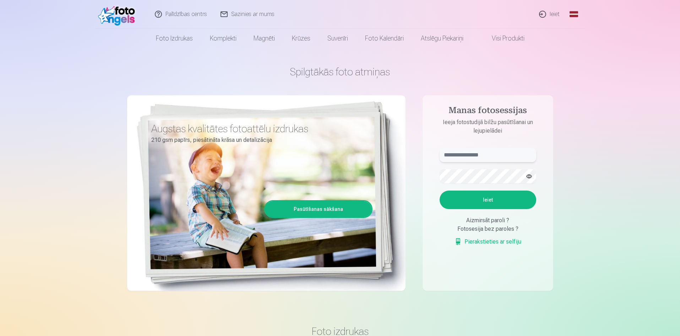
click at [498, 155] on input "text" at bounding box center [488, 155] width 97 height 14
